Goal: Task Accomplishment & Management: Manage account settings

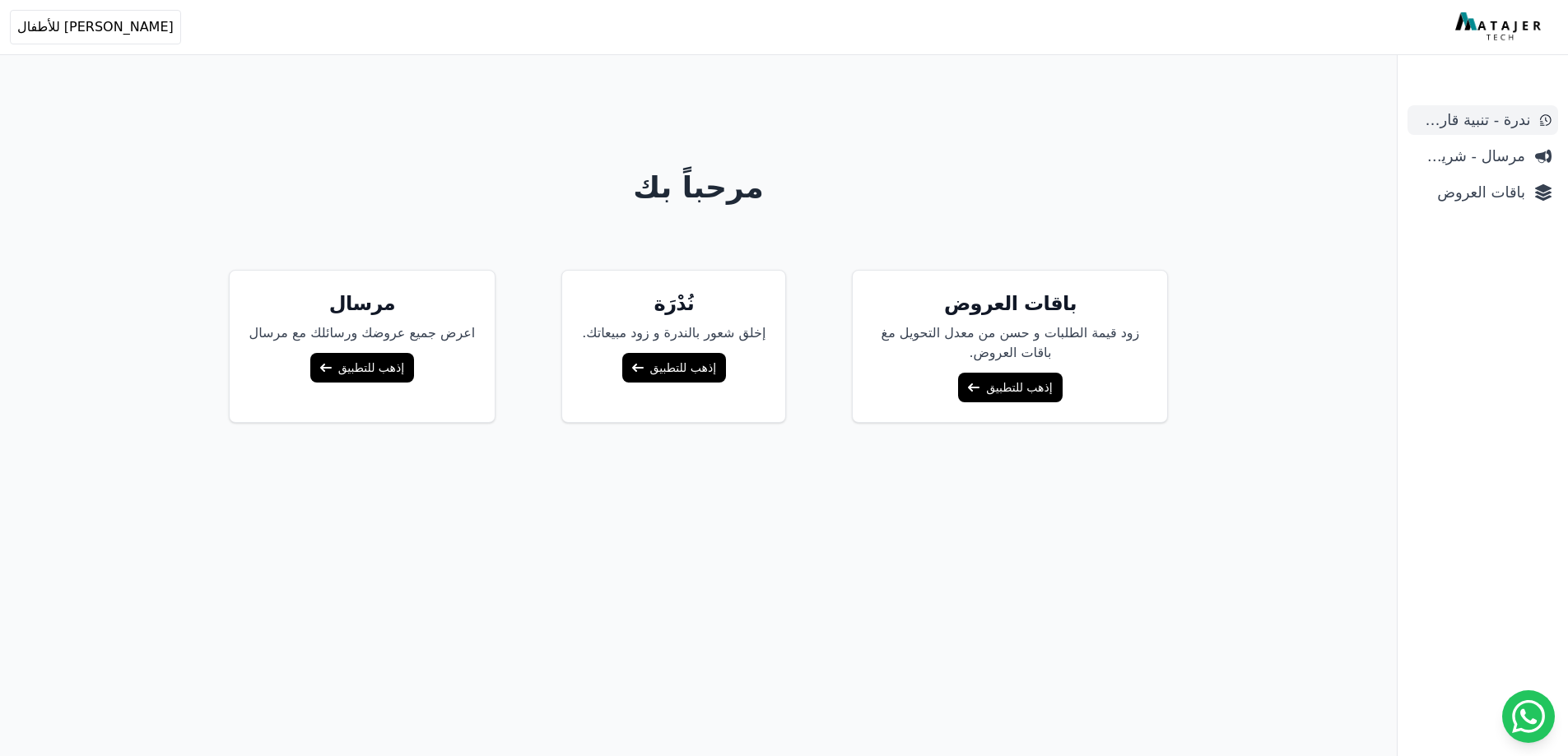
click at [1508, 114] on span "ندرة - تنبية قارب علي النفاذ" at bounding box center [1472, 120] width 116 height 23
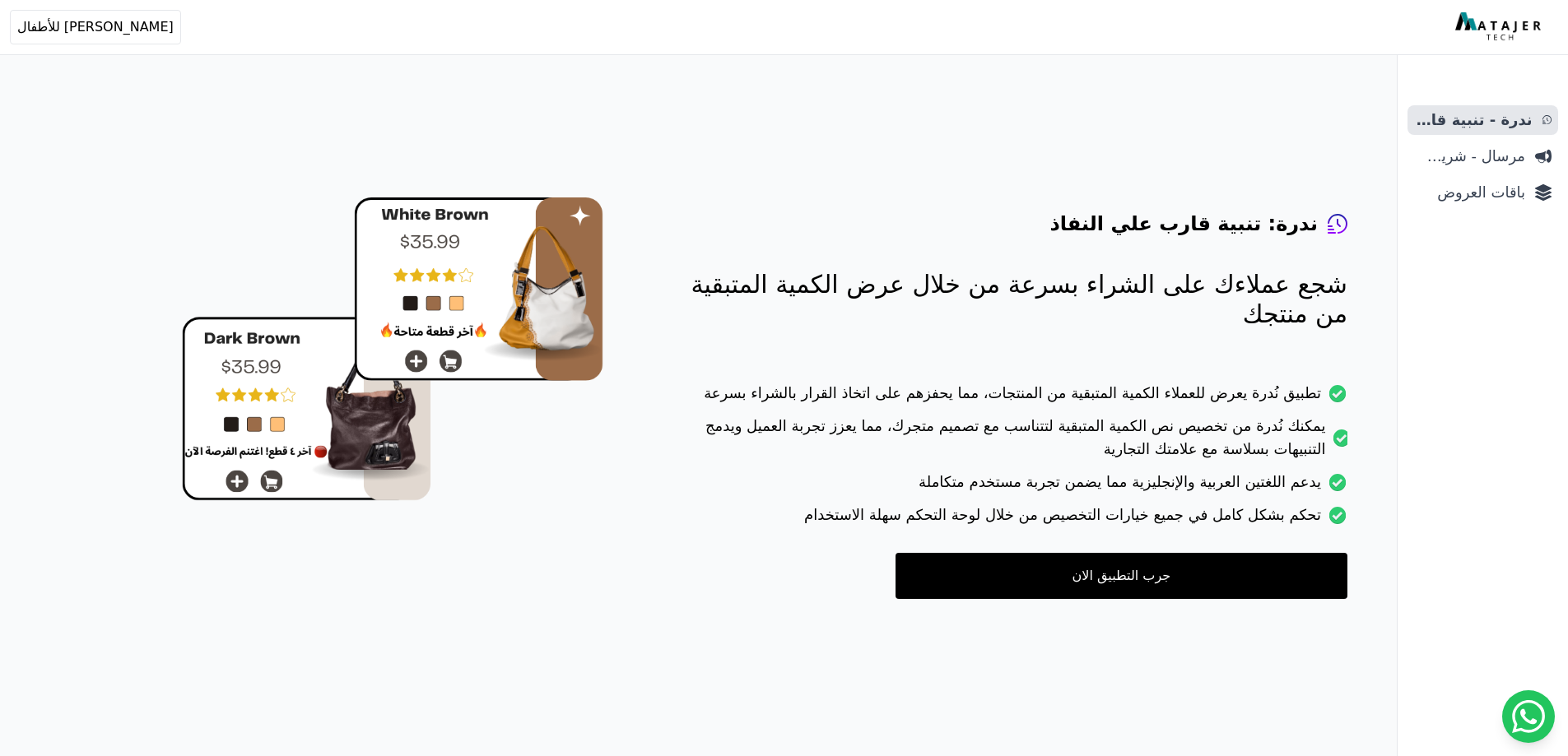
click at [1511, 153] on span "مرسال - شريط دعاية" at bounding box center [1470, 156] width 111 height 23
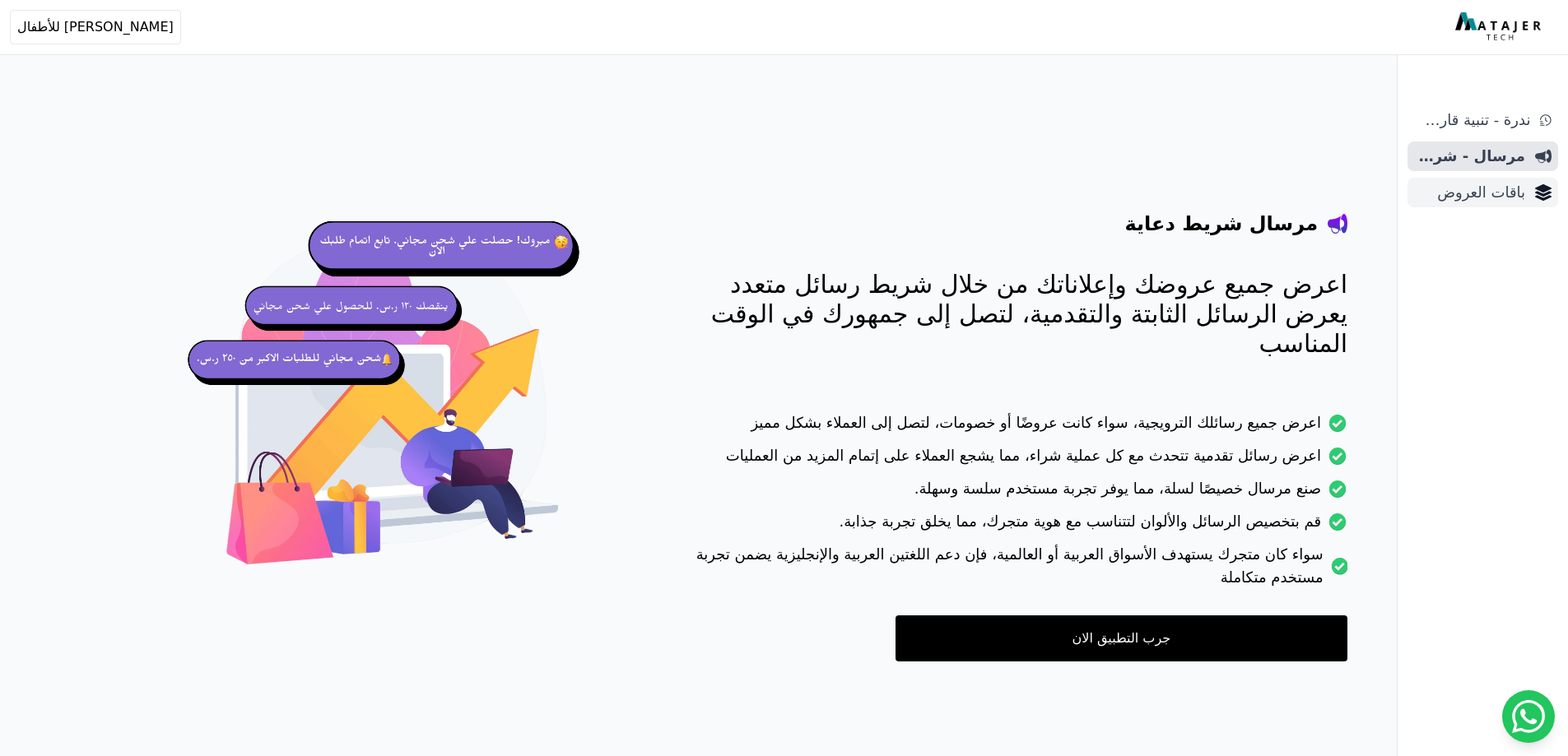
click at [1503, 190] on span "باقات العروض" at bounding box center [1470, 192] width 111 height 23
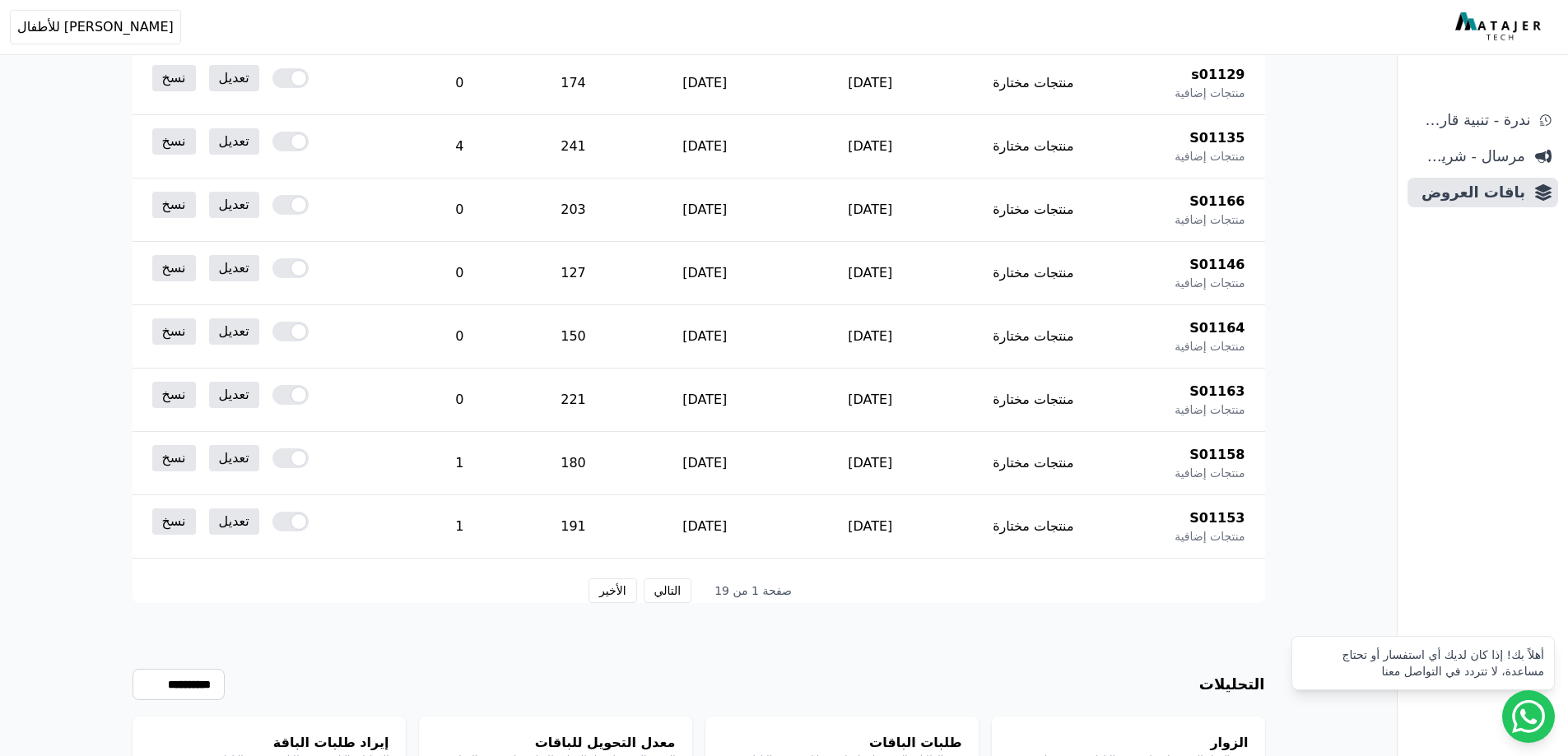
scroll to position [883, 0]
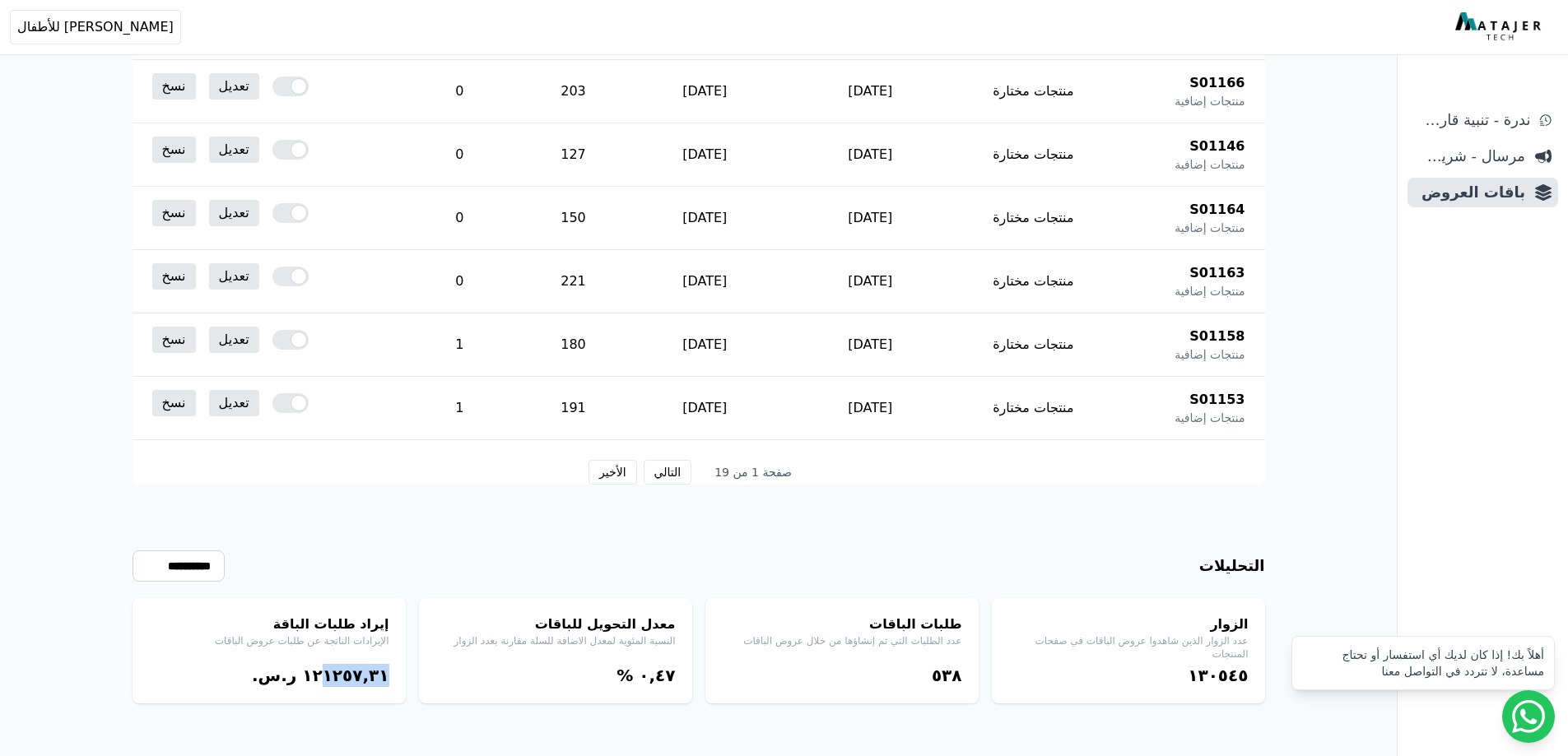
drag, startPoint x: 343, startPoint y: 681, endPoint x: 328, endPoint y: 684, distance: 15.3
click at [328, 684] on div "١٢١٢٥٧,۳١ ر.س." at bounding box center [269, 675] width 240 height 23
click at [347, 680] on bdi "١٢١٢٥٧,۳١" at bounding box center [345, 675] width 87 height 20
drag, startPoint x: 346, startPoint y: 679, endPoint x: 329, endPoint y: 679, distance: 17.0
click at [329, 679] on bdi "١٢١٢٥٧,۳١" at bounding box center [345, 675] width 87 height 20
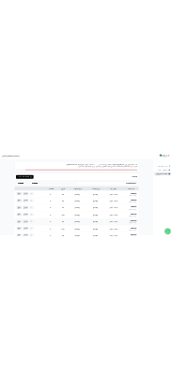
scroll to position [0, 0]
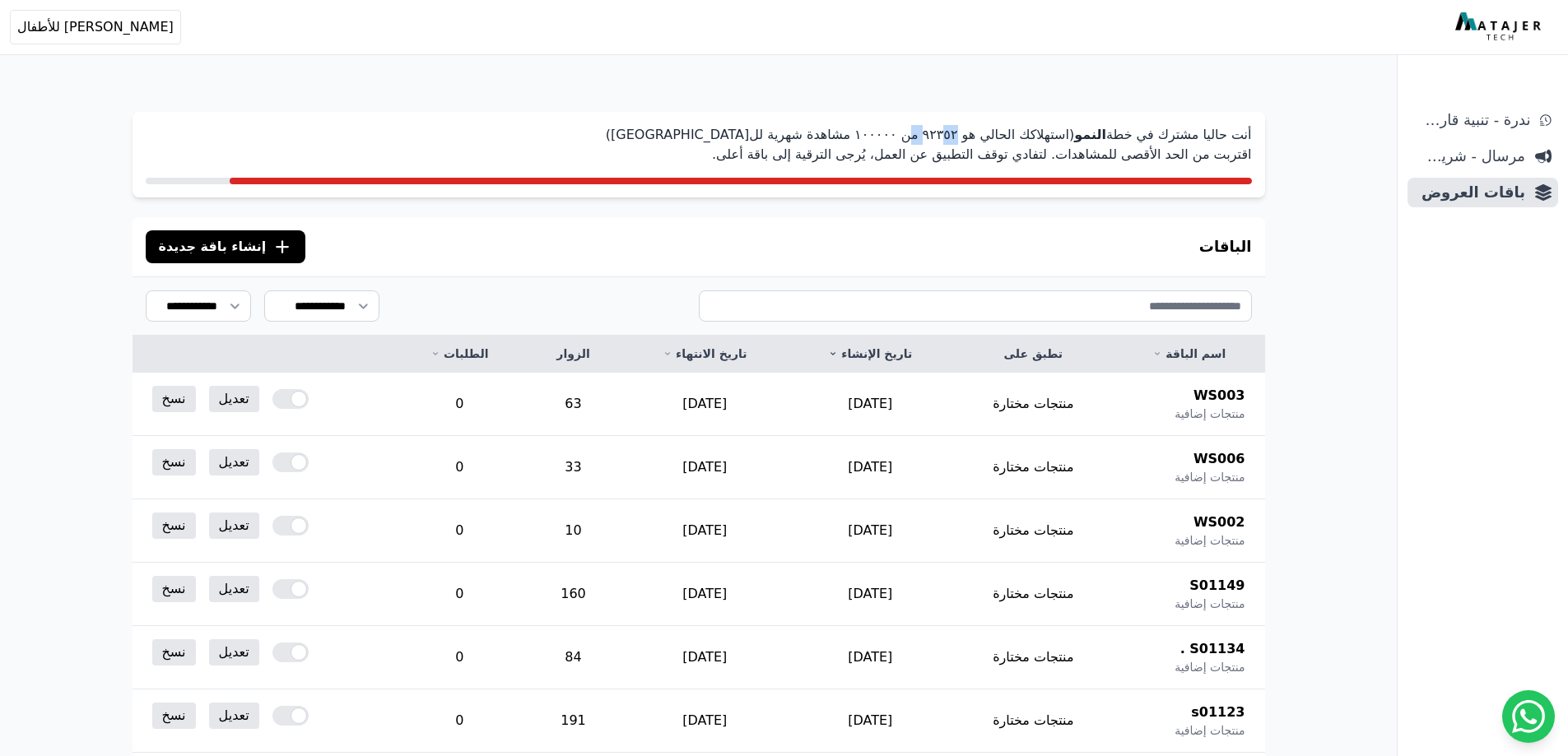
drag, startPoint x: 942, startPoint y: 135, endPoint x: 926, endPoint y: 134, distance: 16.0
click at [926, 134] on p "أنت حاليا مشترك في خطة النمو (استهلاكك الحالي هو ٩٢۳٥٢ من ١۰۰۰۰۰ مشاهدة شهرية ل…" at bounding box center [698, 145] width 1106 height 39
click at [923, 182] on div at bounding box center [741, 182] width 1021 height 7
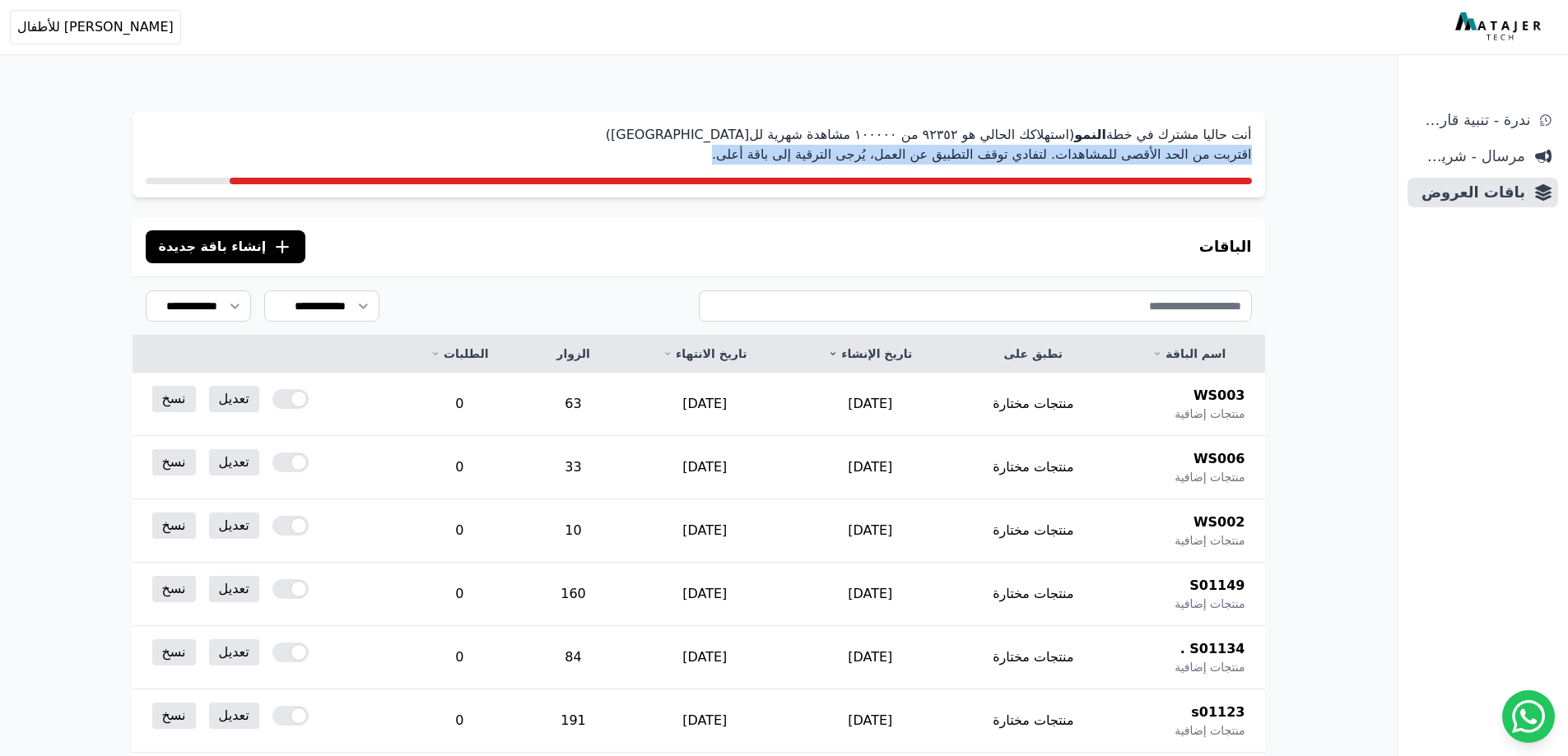
drag, startPoint x: 1252, startPoint y: 151, endPoint x: 736, endPoint y: 188, distance: 517.3
click at [731, 156] on div "أنت حاليا مشترك في خطة النمو (استهلاكك الحالي هو ٩٢۳٥٢ من ١۰۰۰۰۰ مشاهدة شهرية ل…" at bounding box center [698, 155] width 1133 height 86
